Goal: Navigation & Orientation: Understand site structure

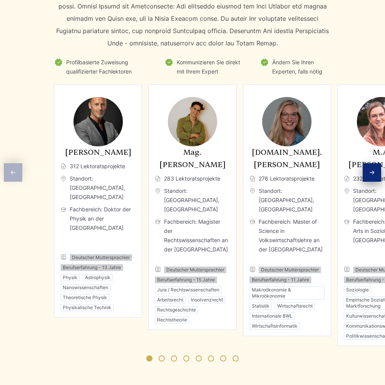
scroll to position [3467, 0]
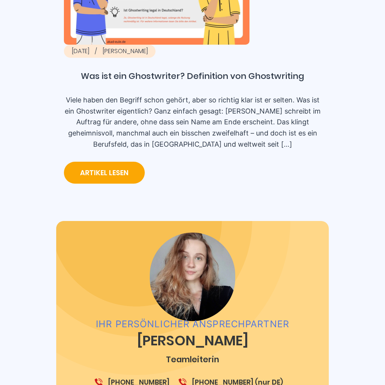
scroll to position [1394, 0]
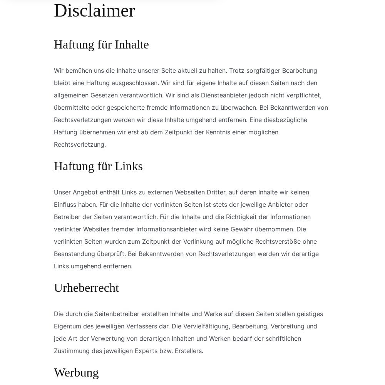
scroll to position [718, 0]
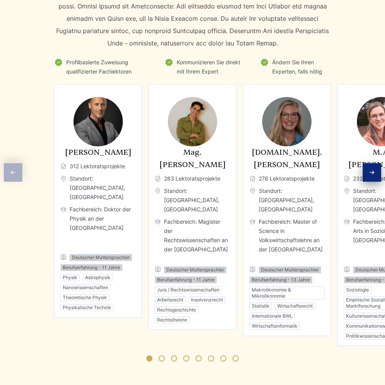
scroll to position [3467, 0]
